Goal: Find specific page/section: Find specific page/section

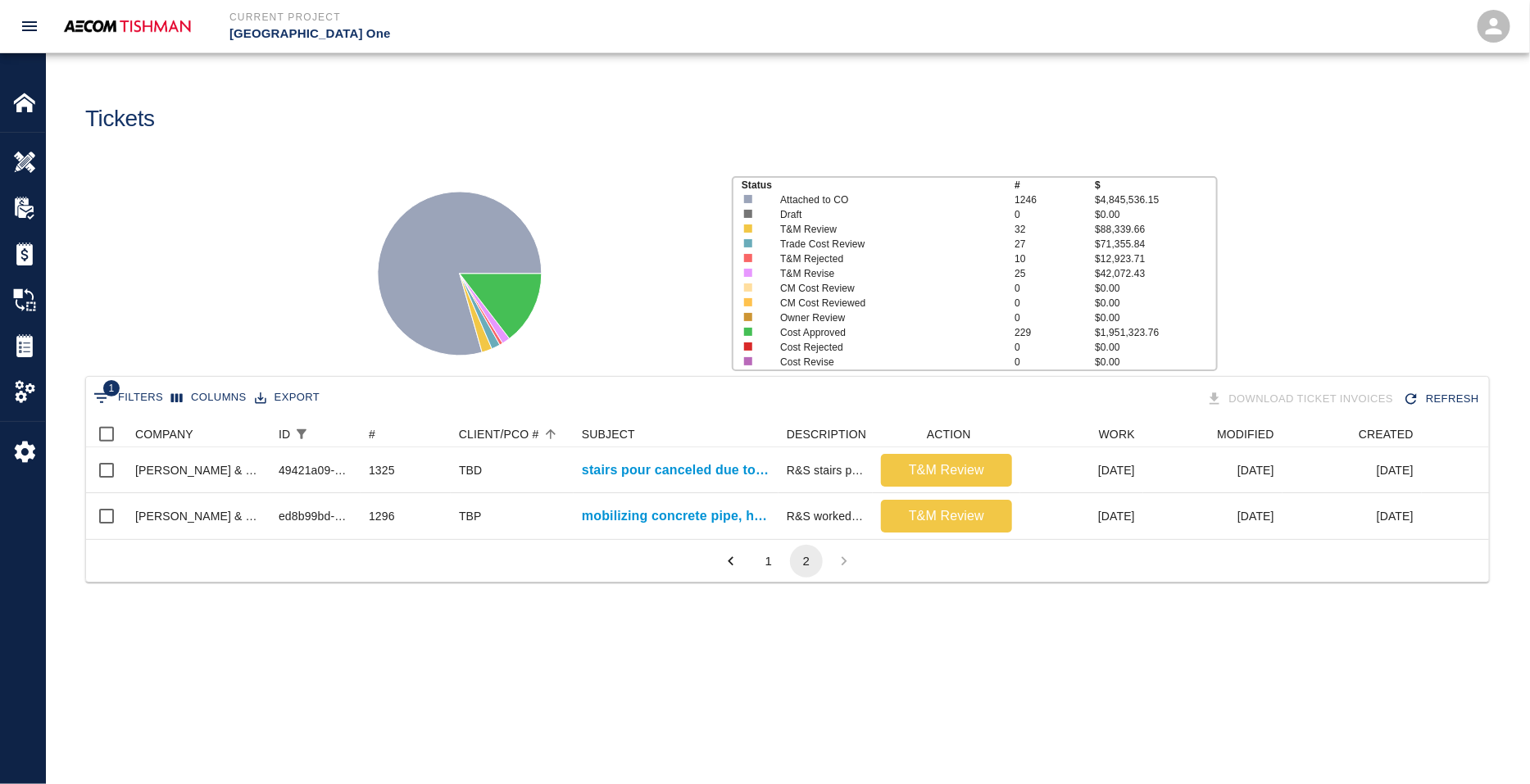
scroll to position [118, 1388]
click at [340, 727] on main "Tickets Status # $ Attached to CO 1246 $4,845,536.15 Draft 0 $0.00 T&M Review 3…" at bounding box center [788, 392] width 1484 height 784
click at [19, 159] on img at bounding box center [25, 162] width 23 height 23
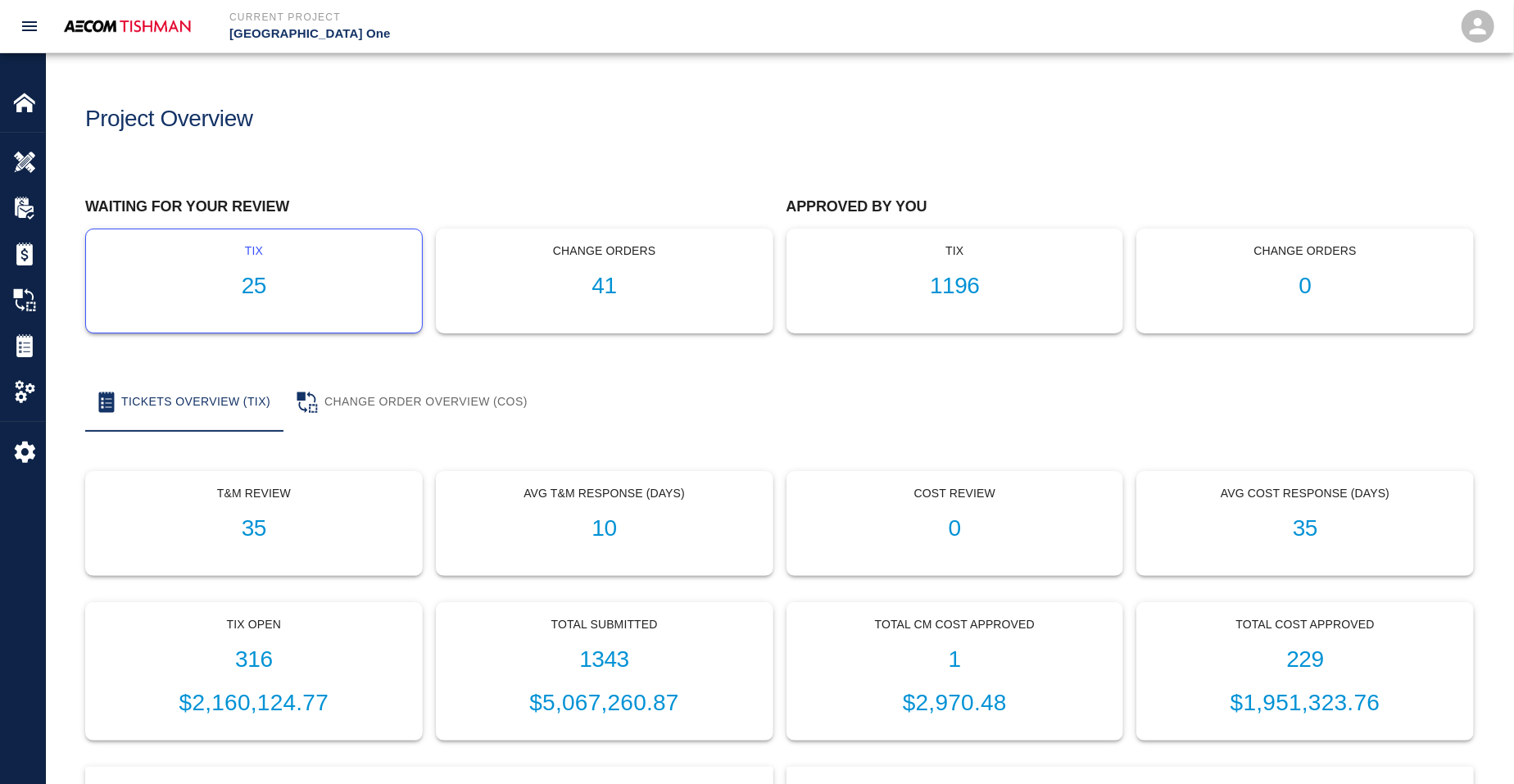
click at [216, 260] on div "tix 25" at bounding box center [254, 281] width 336 height 103
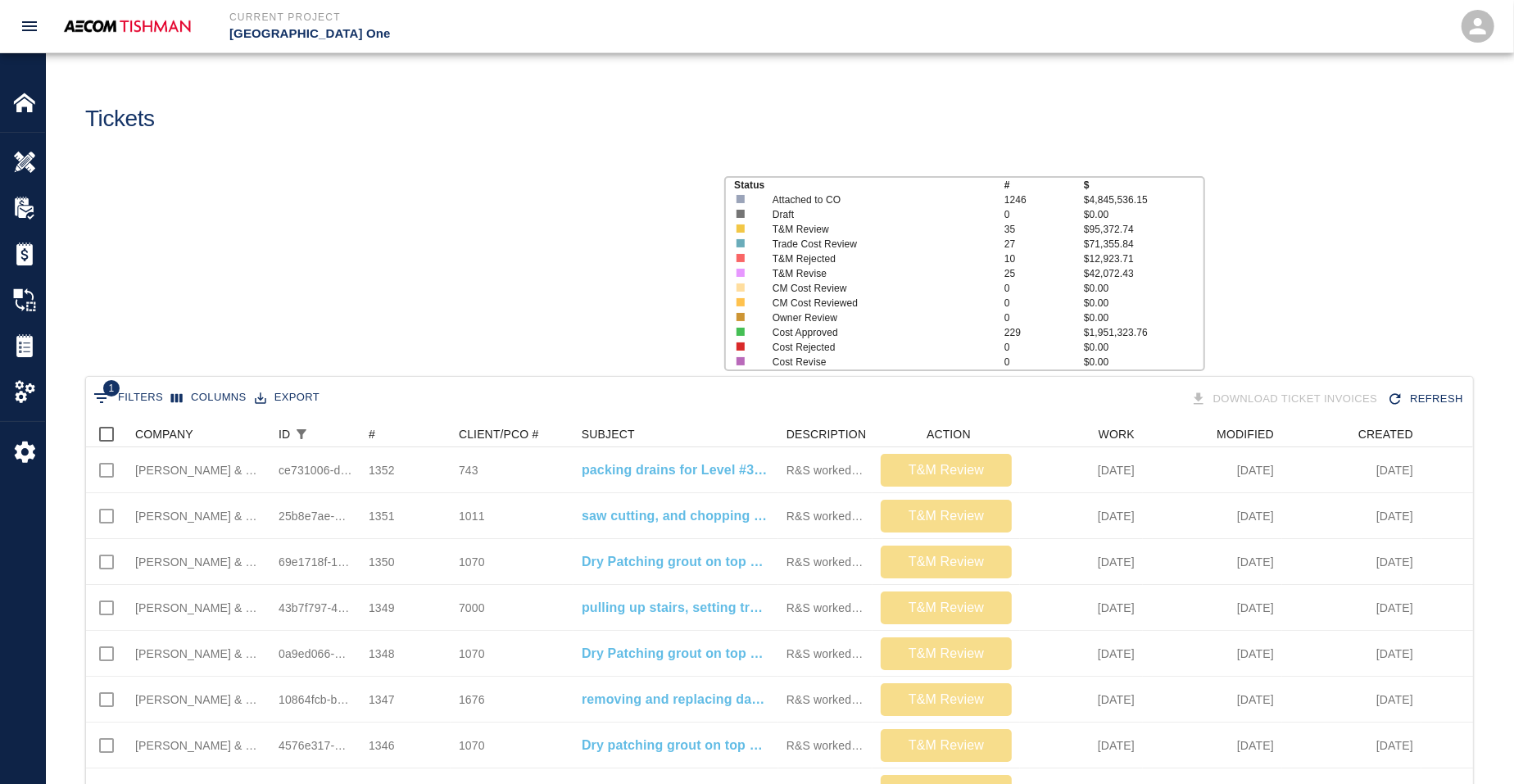
scroll to position [943, 1371]
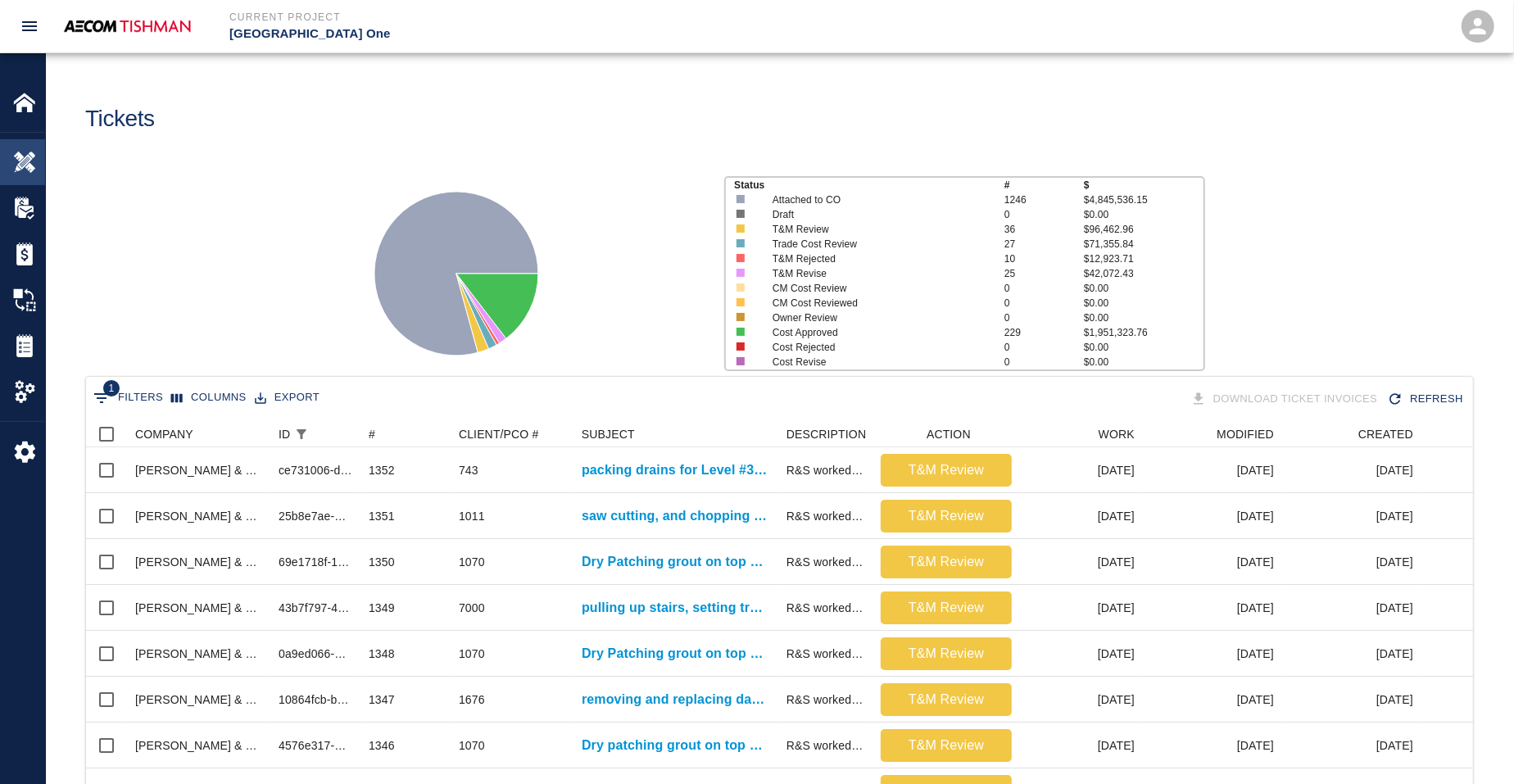
click at [38, 169] on div at bounding box center [37, 162] width 46 height 23
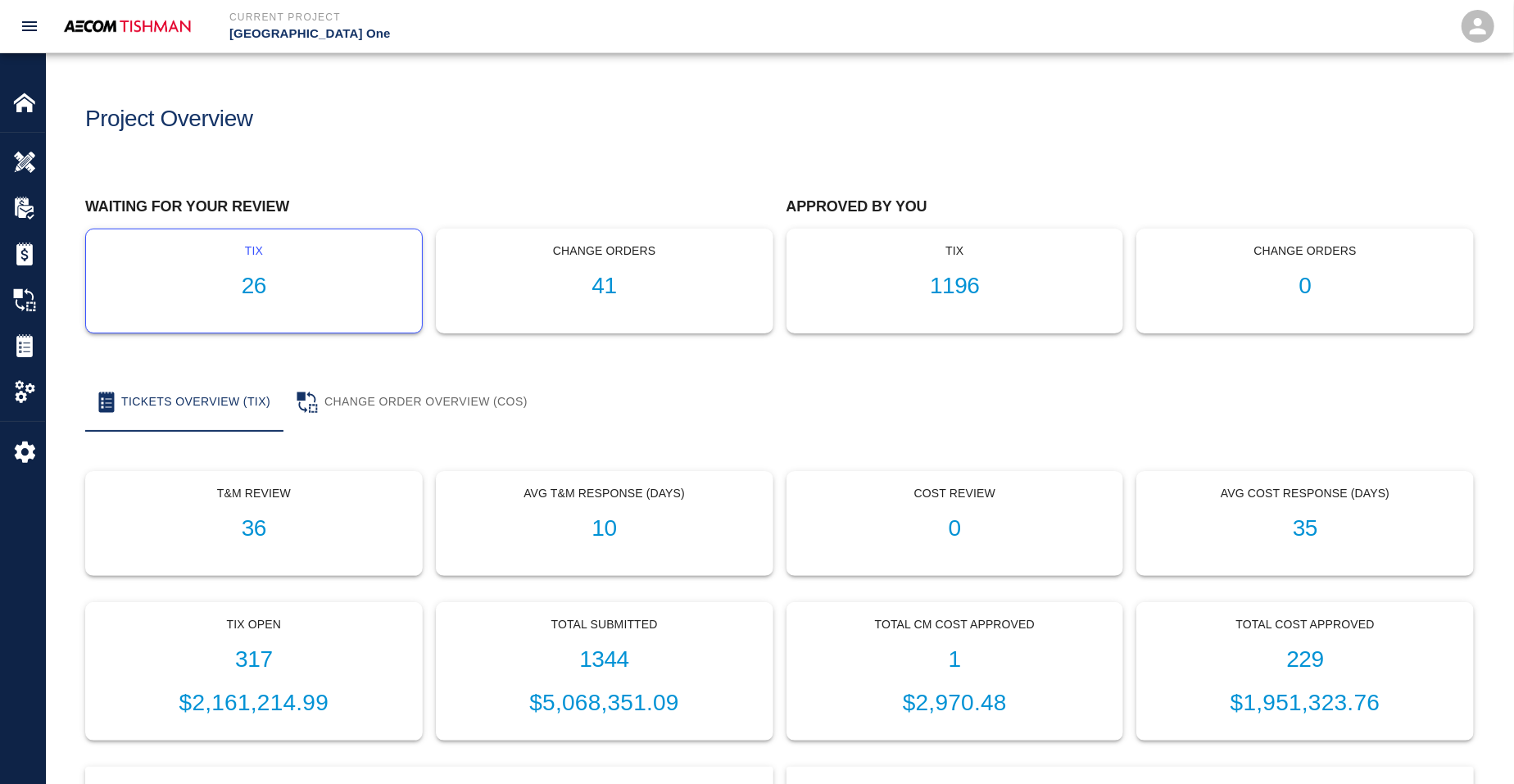
click at [294, 276] on h1 "26" at bounding box center [254, 287] width 310 height 27
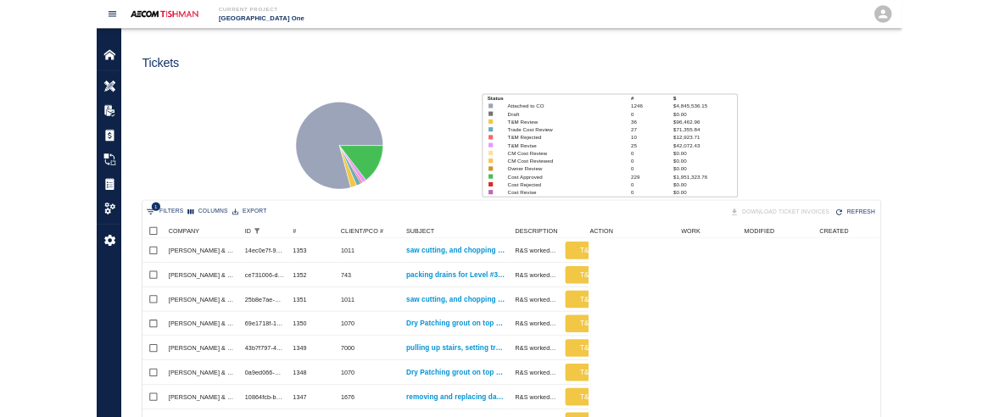
scroll to position [977, 851]
